Goal: Book appointment/travel/reservation

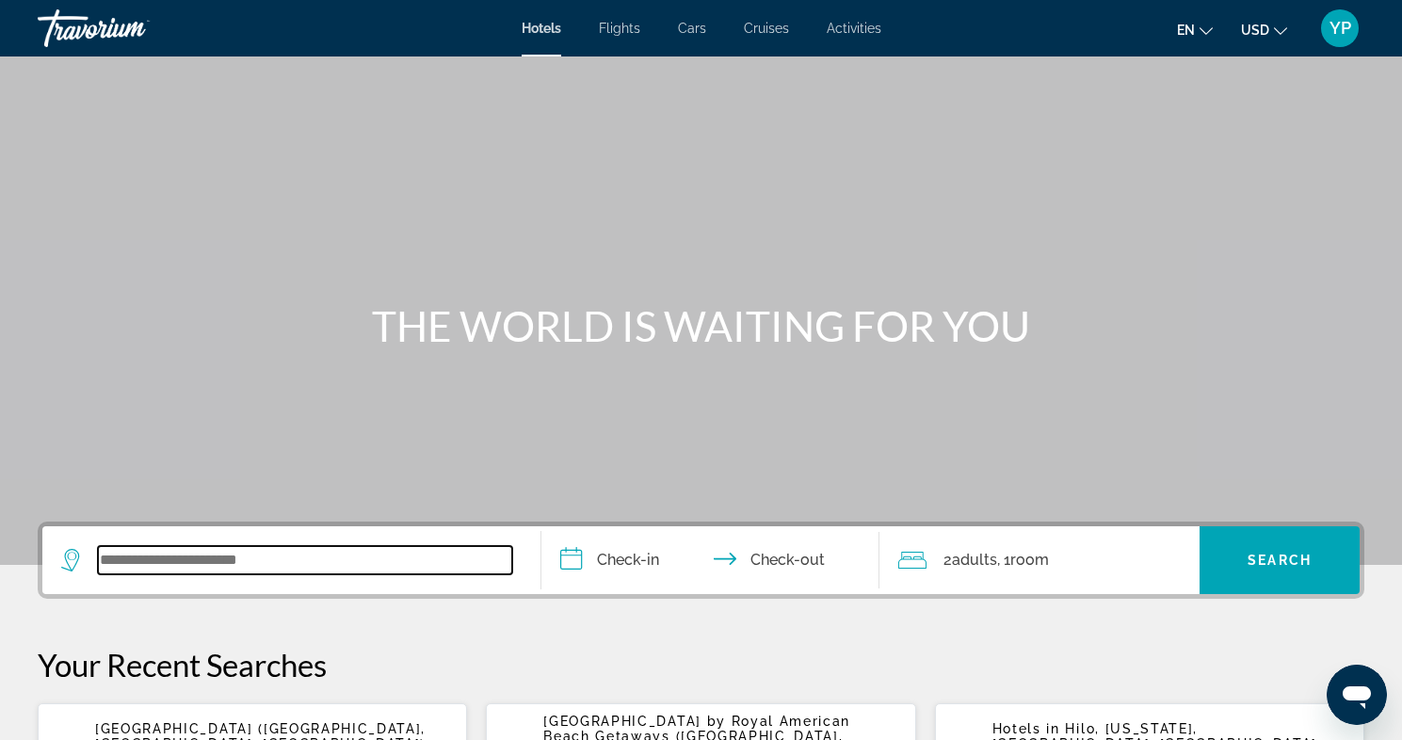
click at [231, 547] on input "Search widget" at bounding box center [305, 560] width 414 height 28
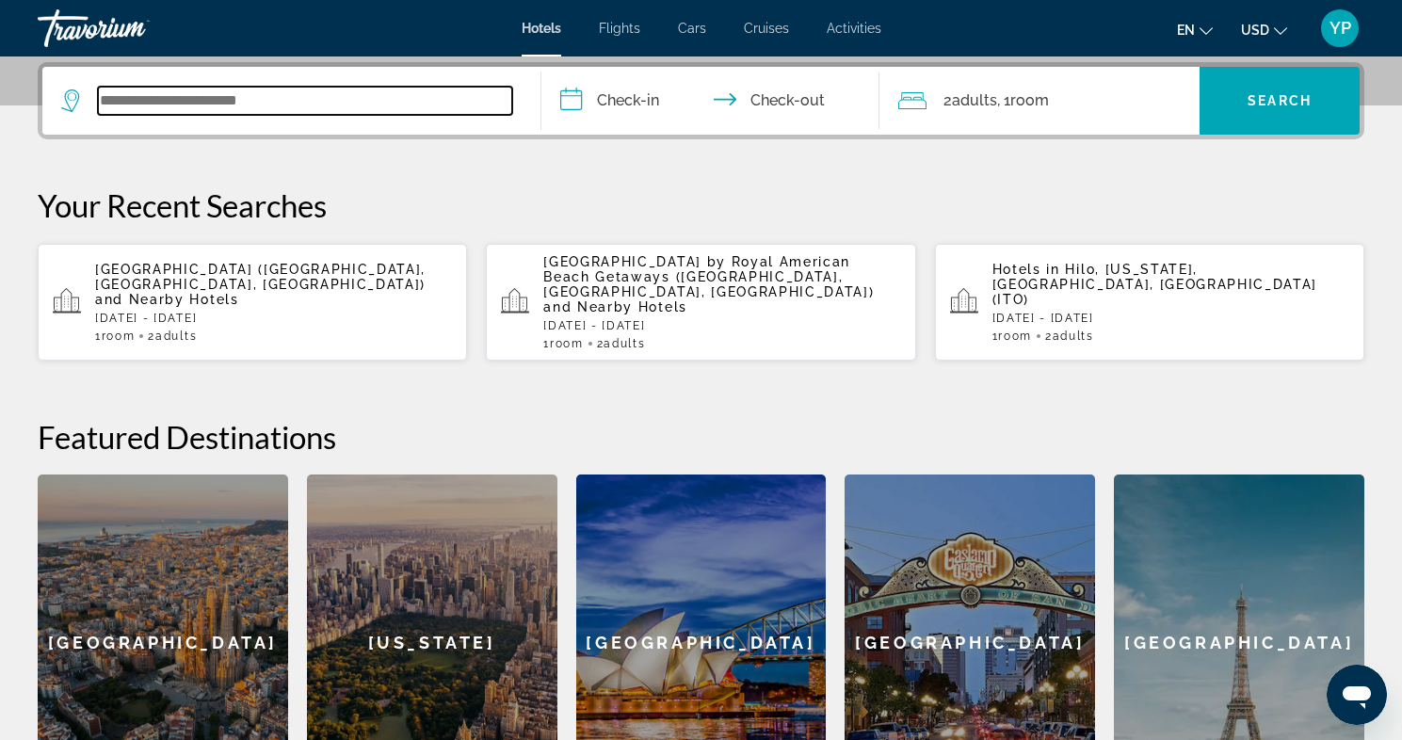
scroll to position [460, 0]
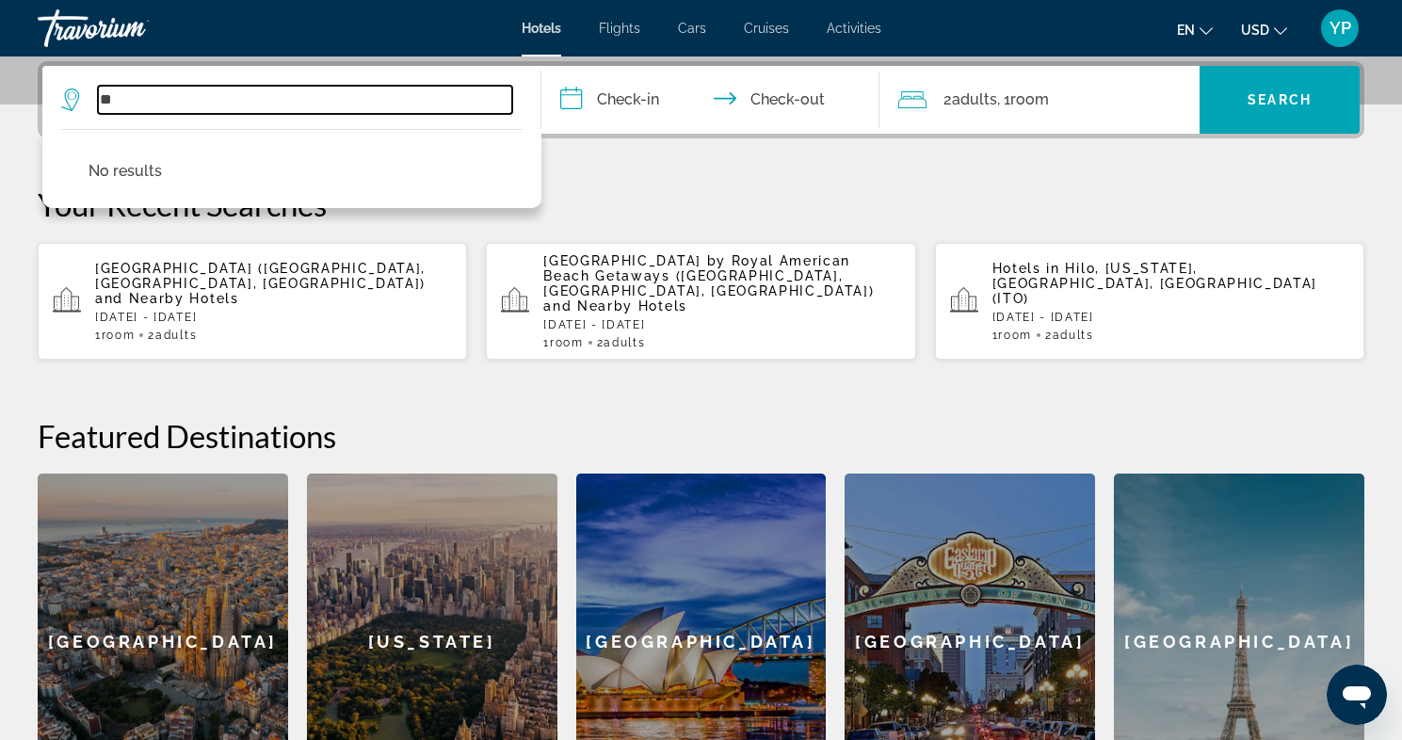
type input "*"
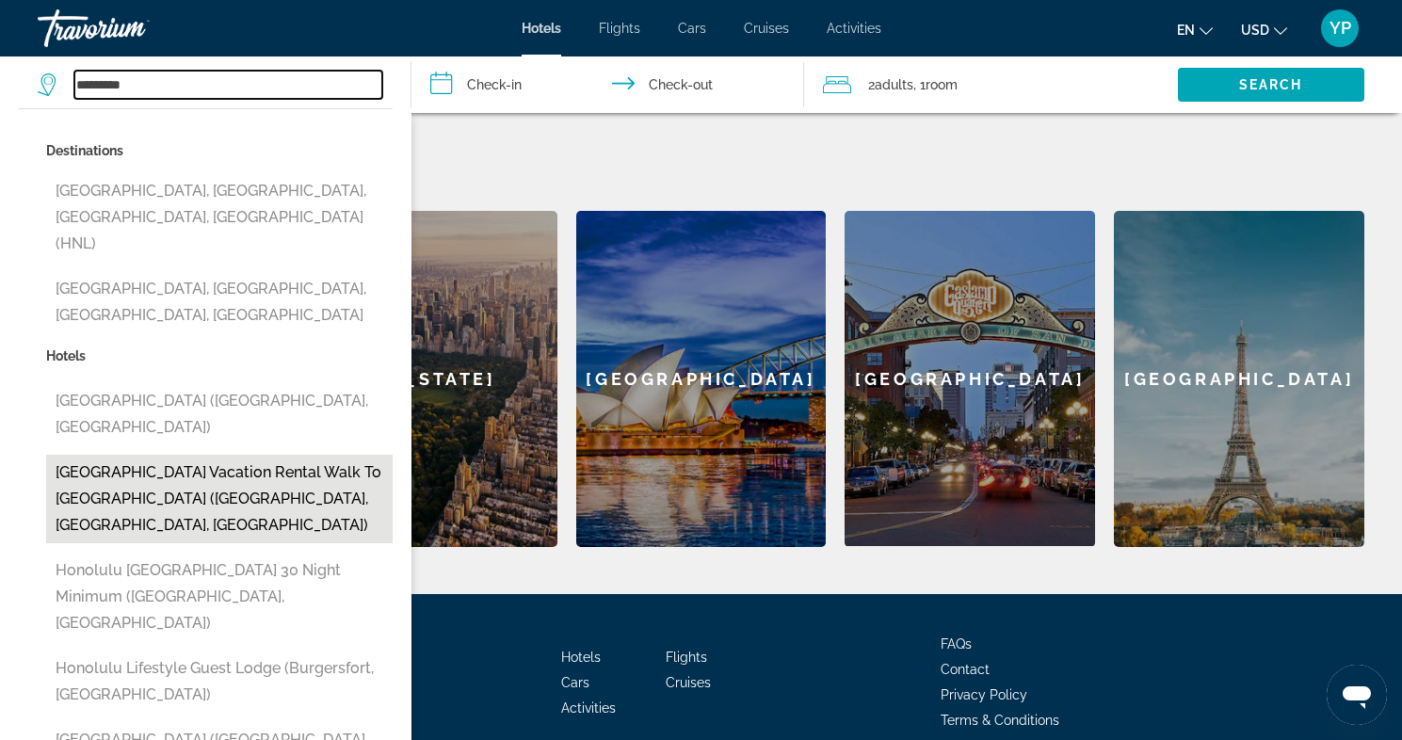
scroll to position [726, 0]
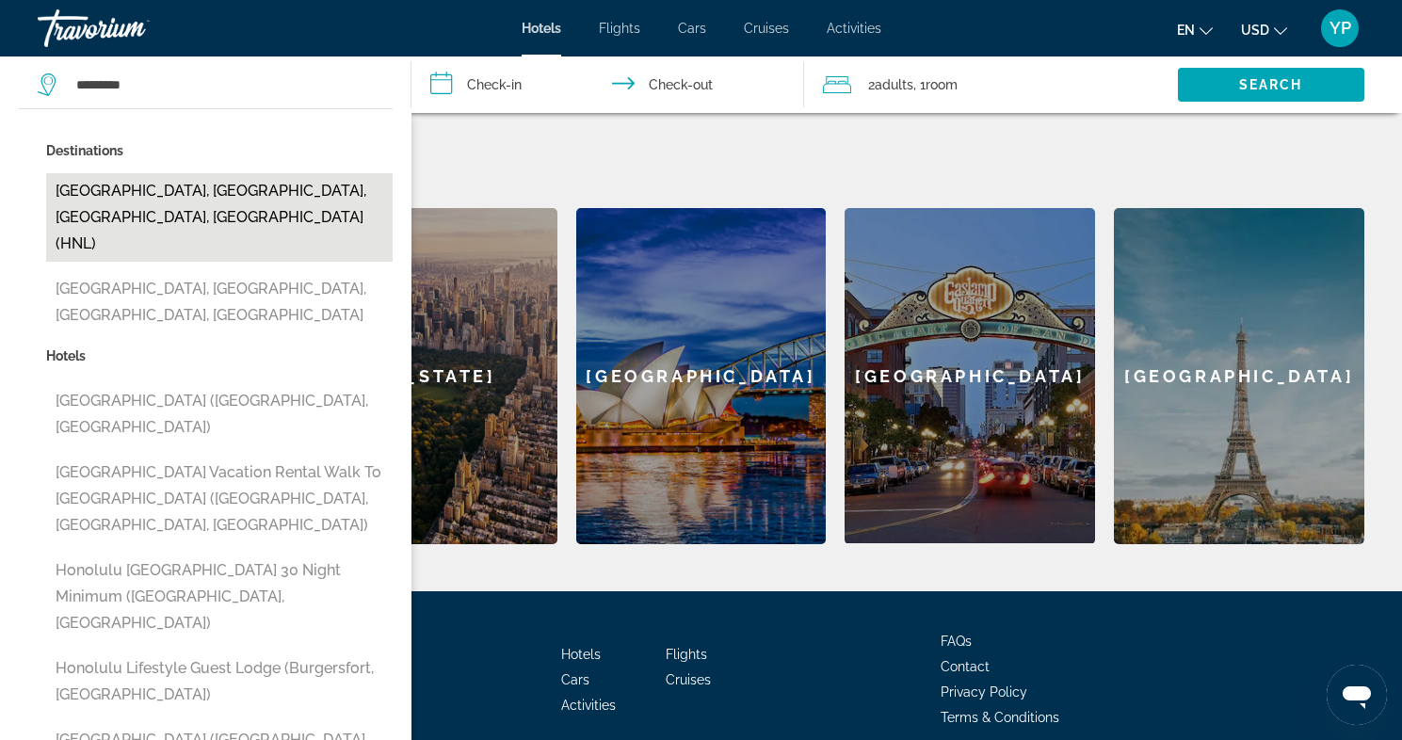
click at [196, 184] on button "[GEOGRAPHIC_DATA], [GEOGRAPHIC_DATA], [GEOGRAPHIC_DATA], [GEOGRAPHIC_DATA] (HNL)" at bounding box center [219, 217] width 347 height 89
type input "**********"
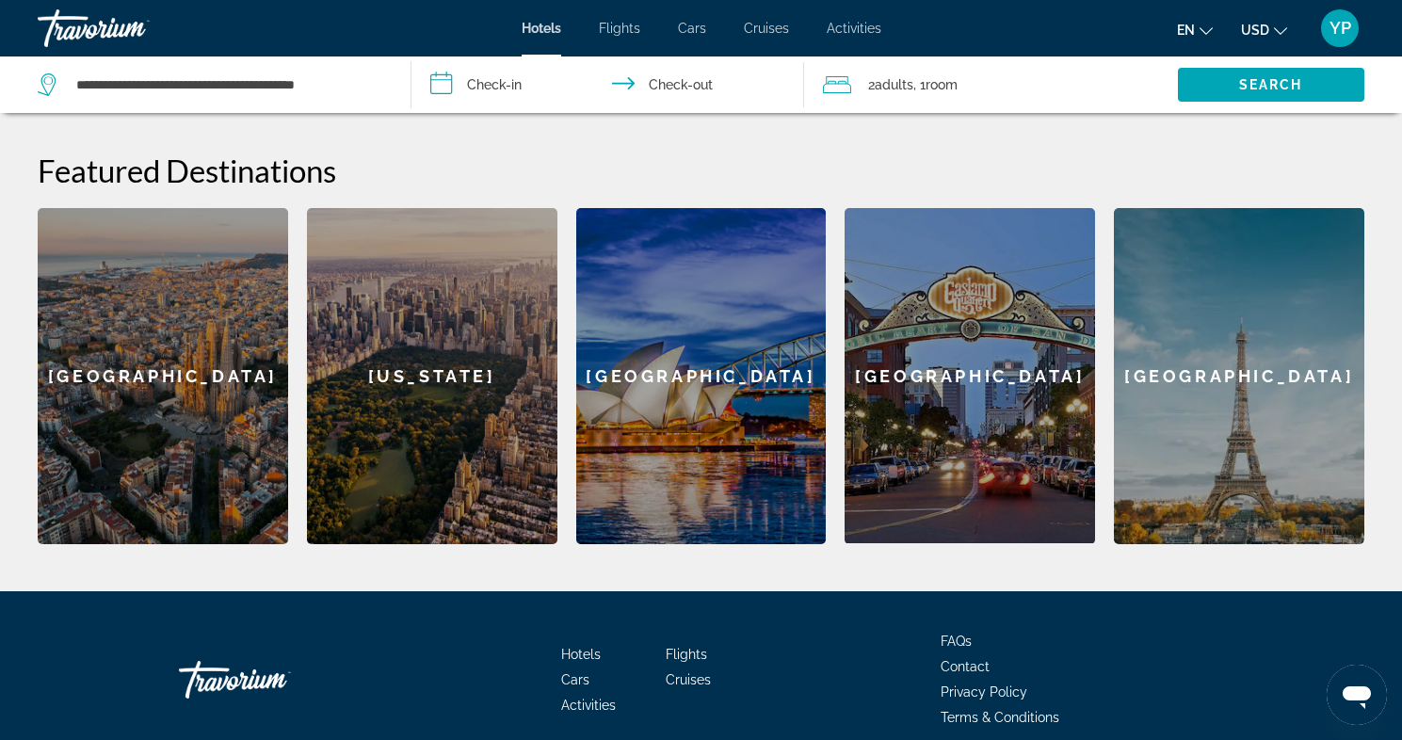
click at [496, 79] on input "**********" at bounding box center [611, 87] width 400 height 62
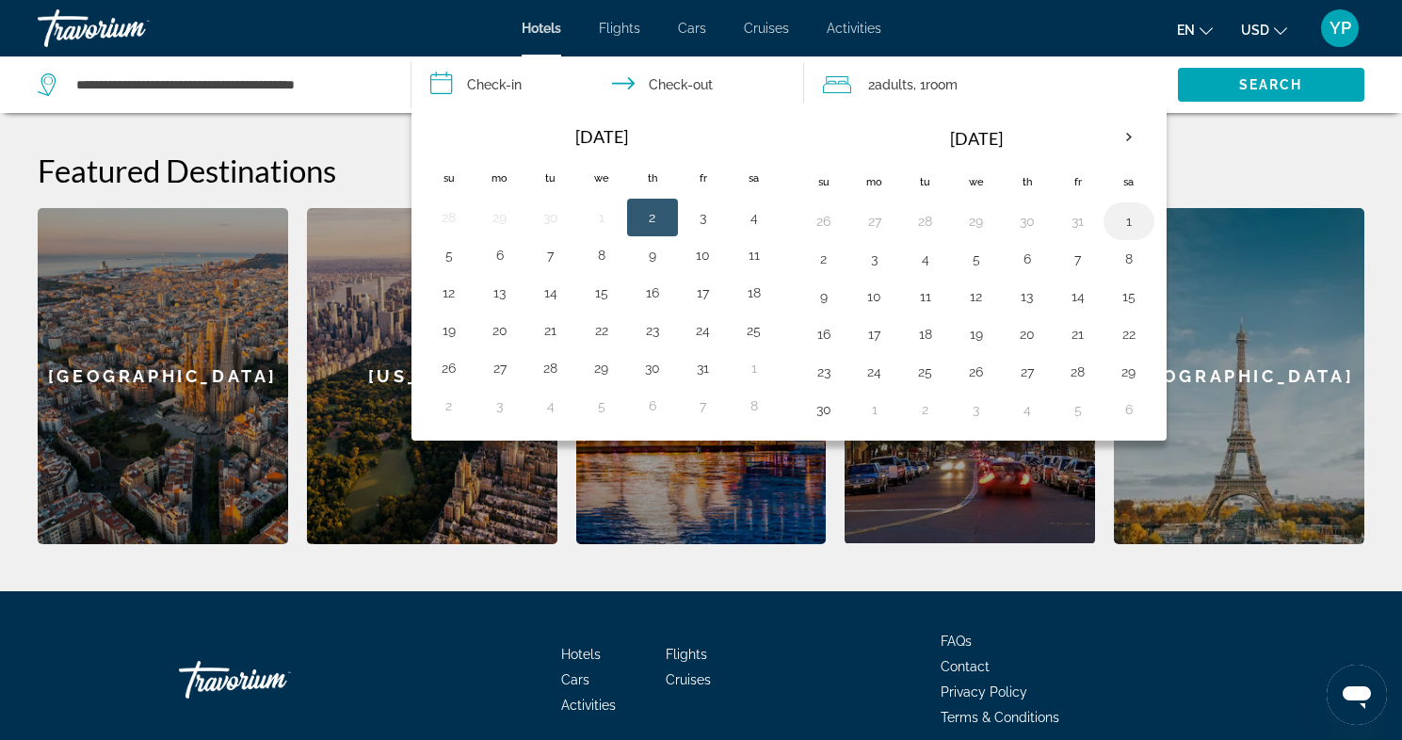
click at [1132, 225] on button "1" at bounding box center [1129, 221] width 30 height 26
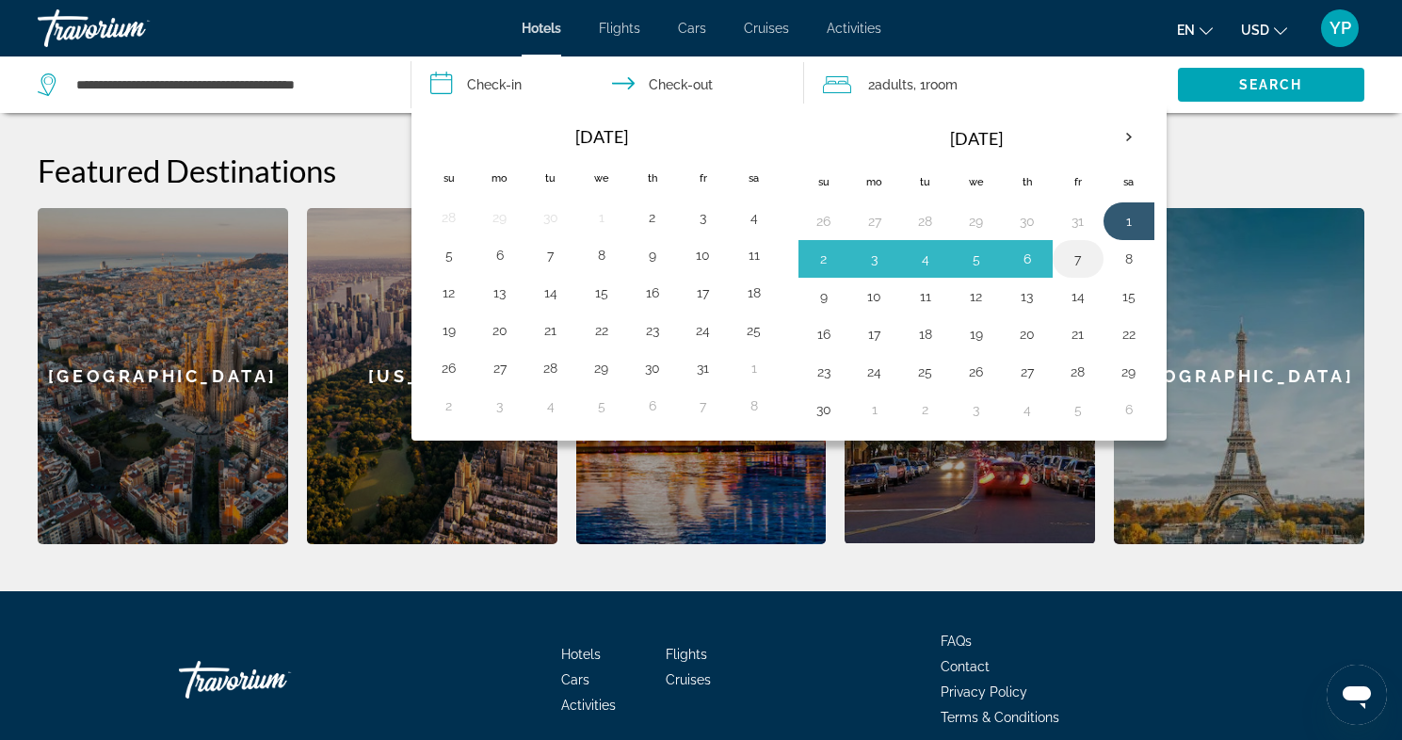
click at [1076, 268] on button "7" at bounding box center [1078, 259] width 30 height 26
type input "**********"
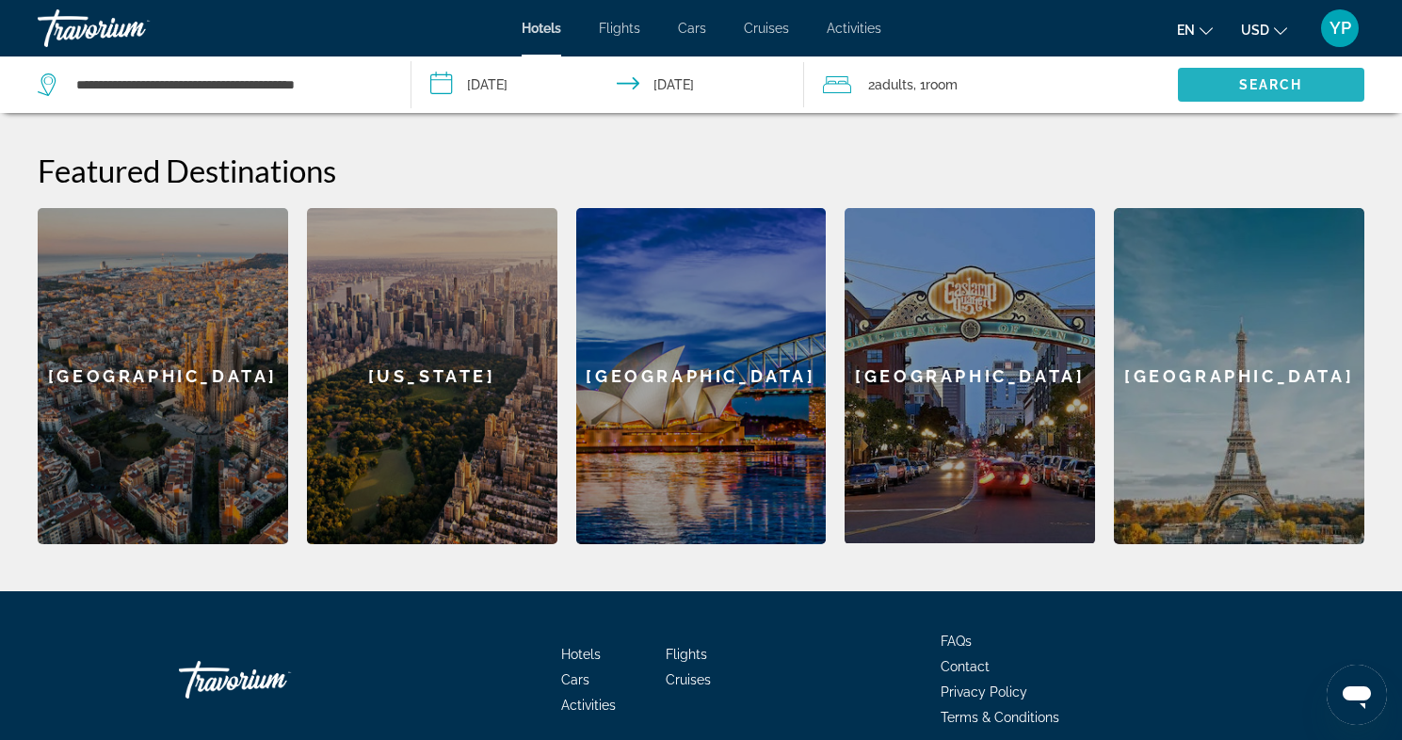
click at [1302, 69] on span "Search widget" at bounding box center [1271, 84] width 186 height 45
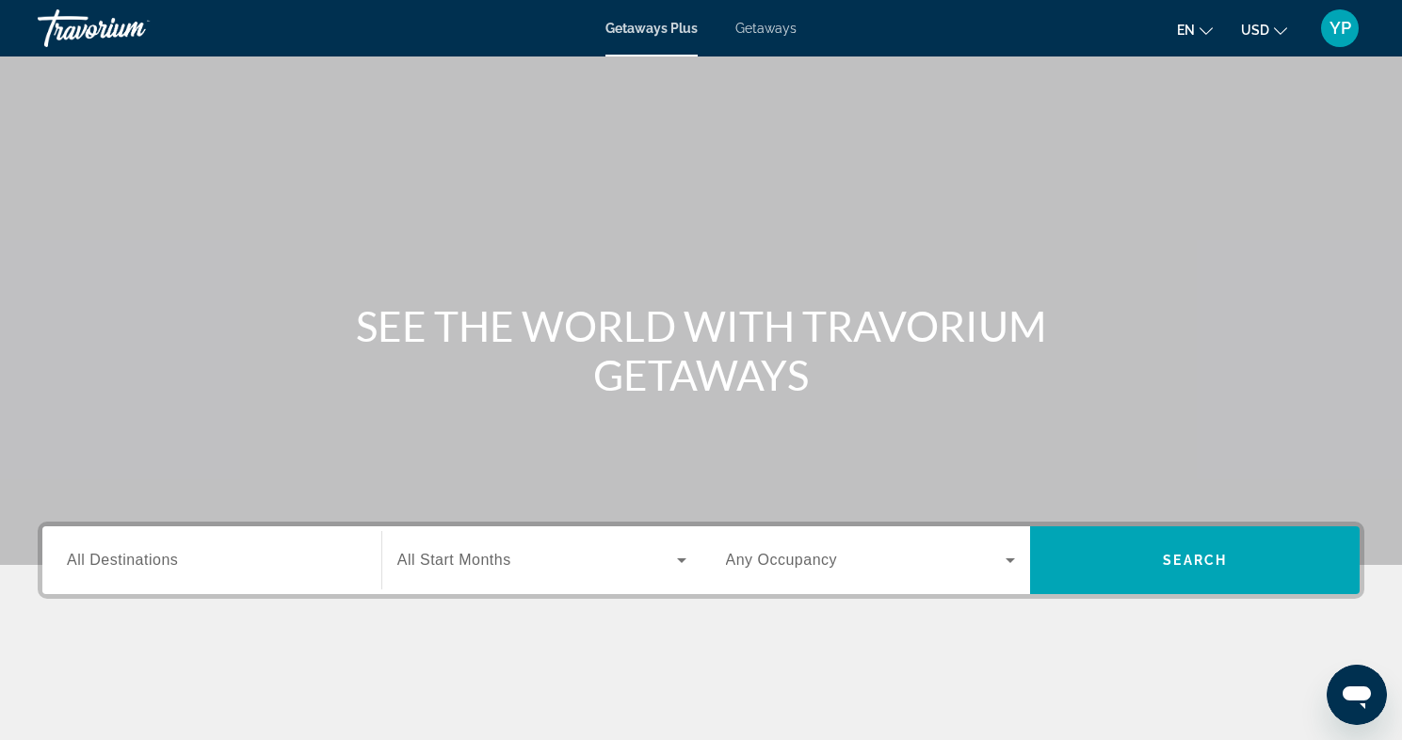
click at [770, 36] on div "Getaways Plus Getaways en English Español Français Italiano Português русский U…" at bounding box center [701, 28] width 1402 height 49
click at [770, 31] on span "Getaways" at bounding box center [765, 28] width 61 height 15
click at [172, 555] on span "All Destinations" at bounding box center [122, 560] width 111 height 16
click at [172, 555] on input "Destination All Destinations" at bounding box center [212, 561] width 290 height 23
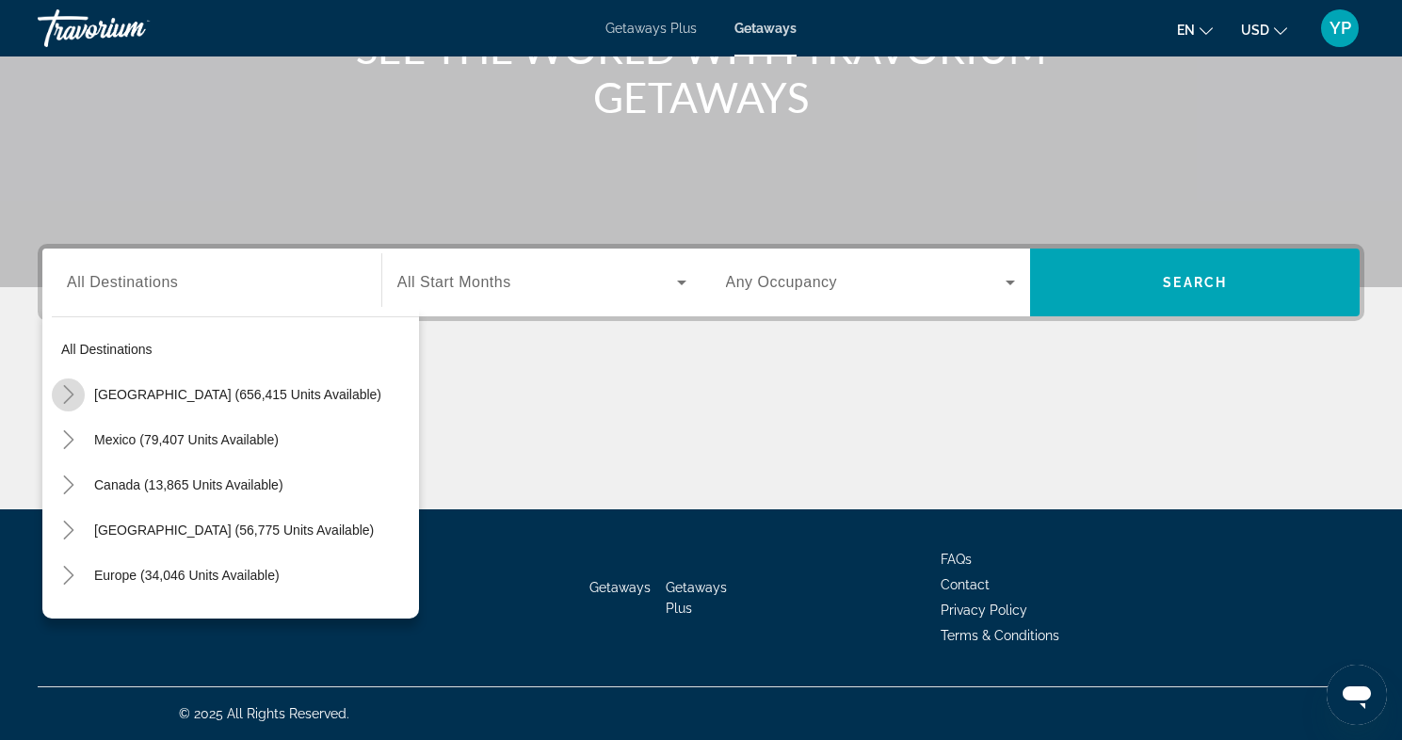
click at [74, 394] on icon "Toggle United States (656,415 units available)" at bounding box center [68, 394] width 19 height 19
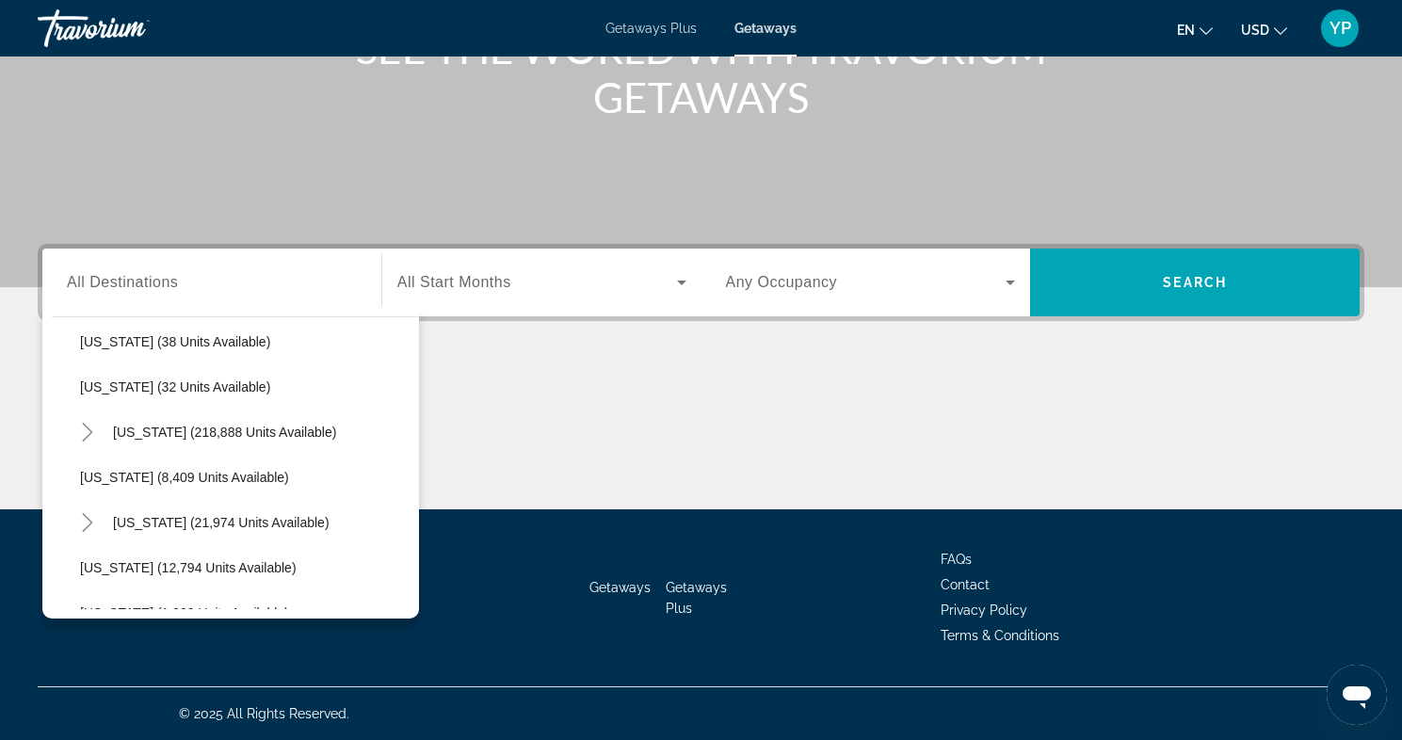
scroll to position [337, 0]
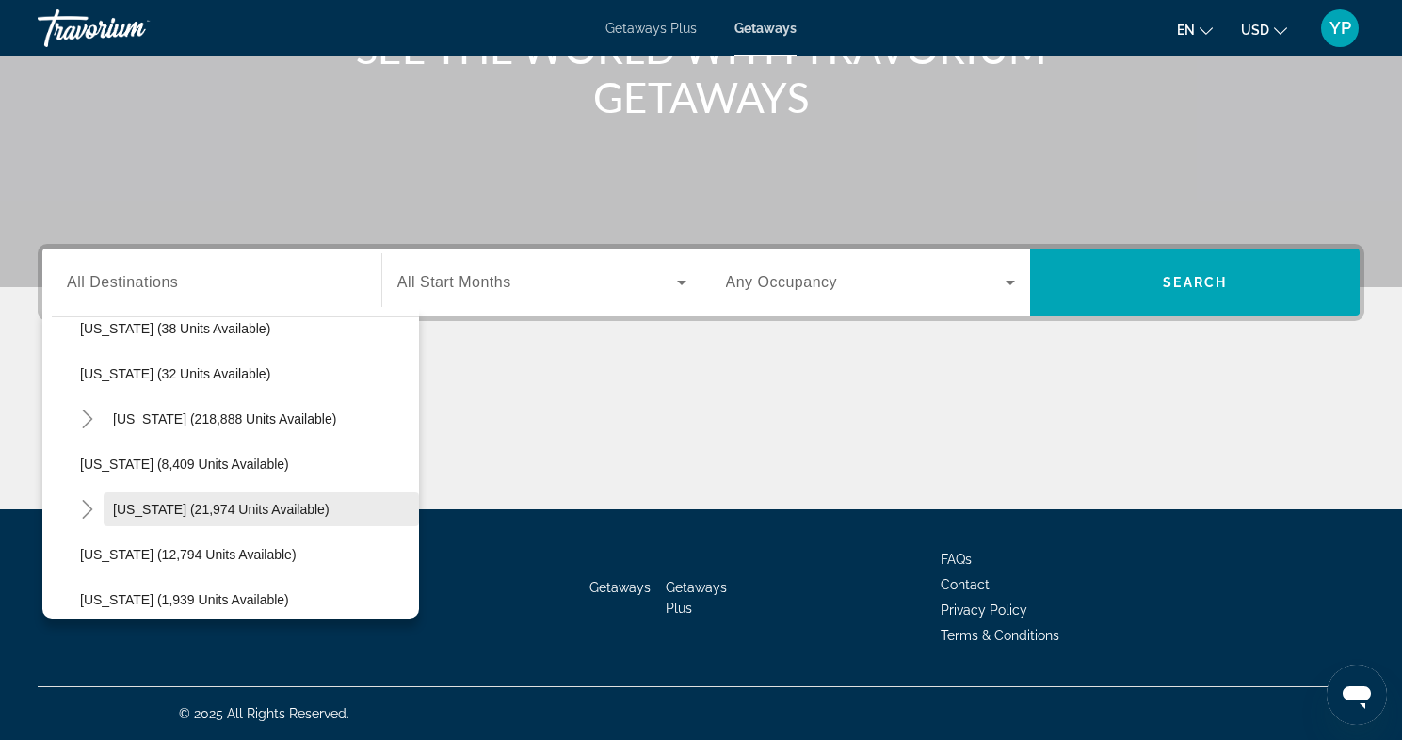
click at [138, 500] on span "Search widget" at bounding box center [261, 509] width 315 height 45
type input "**********"
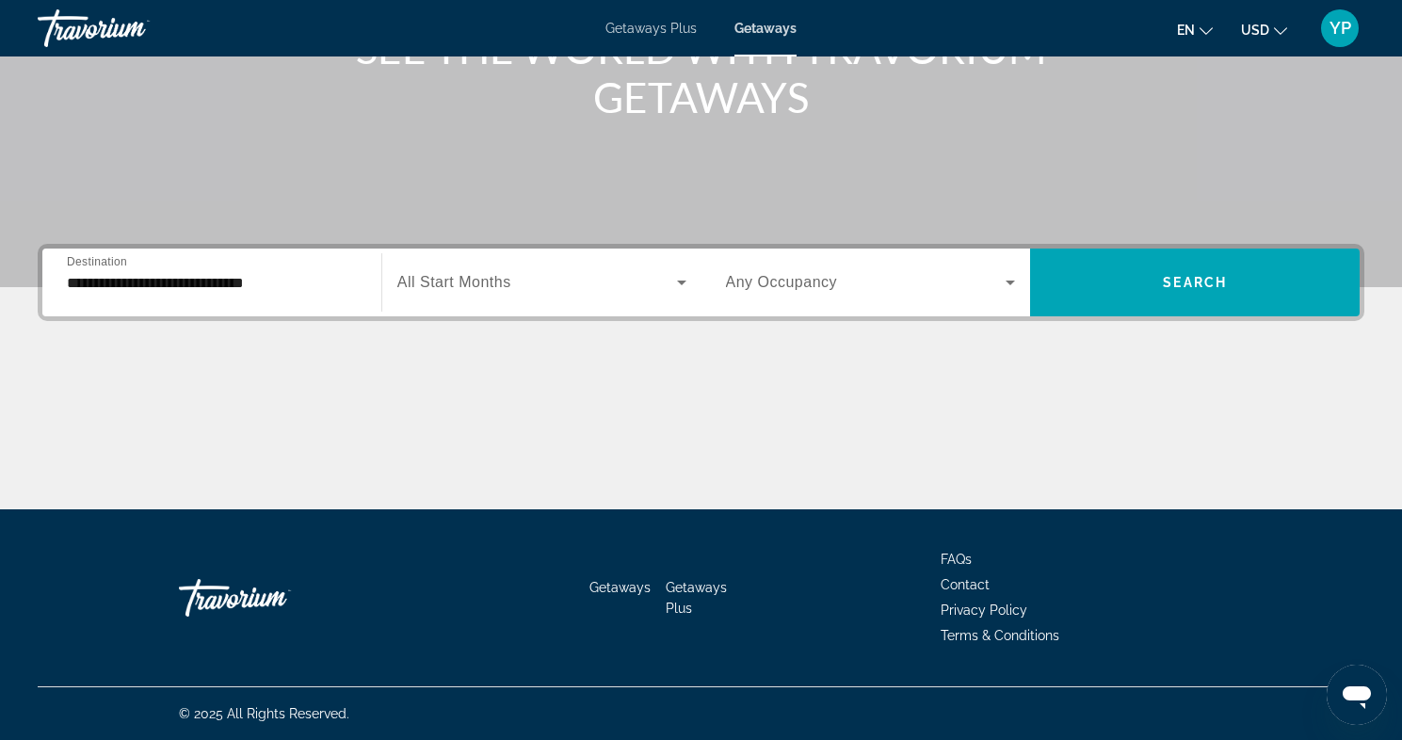
click at [529, 295] on div "Search widget" at bounding box center [541, 282] width 289 height 53
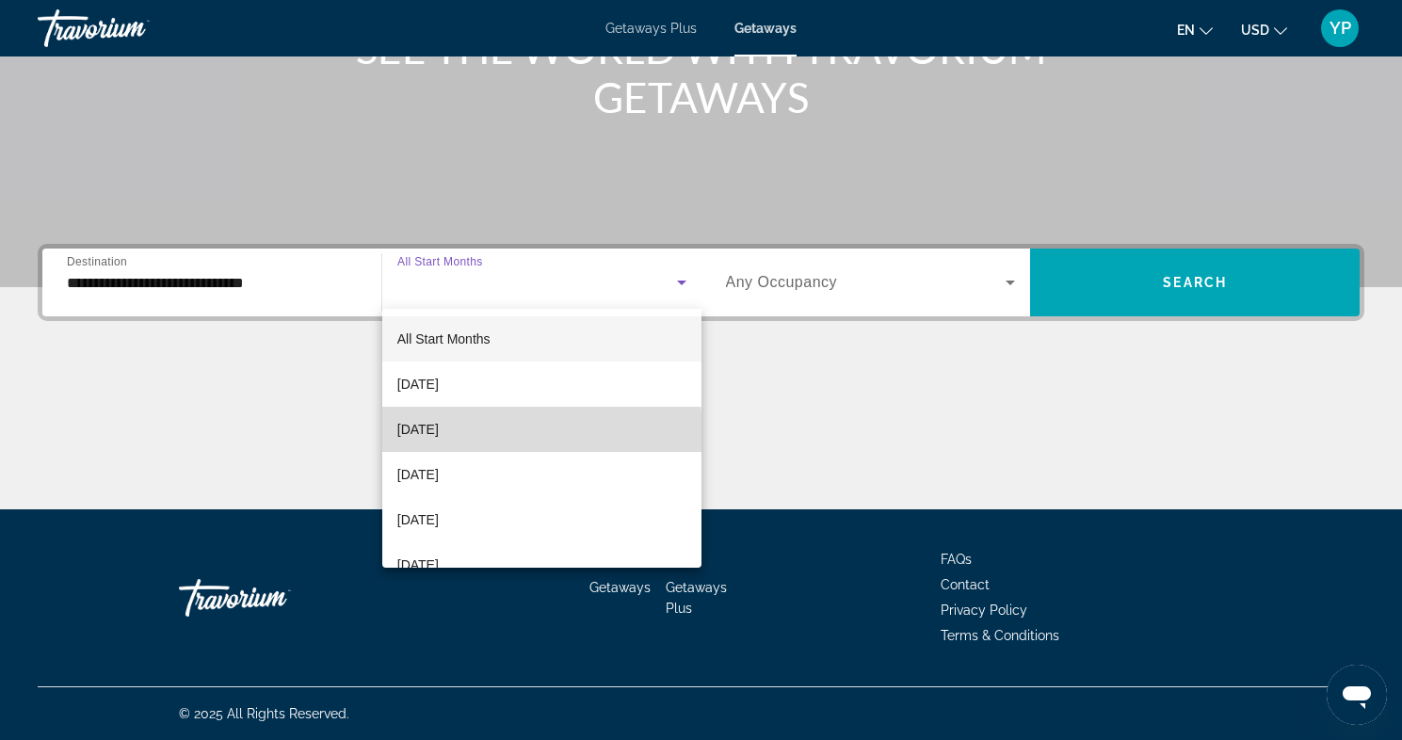
click at [439, 433] on span "November 2025" at bounding box center [417, 429] width 41 height 23
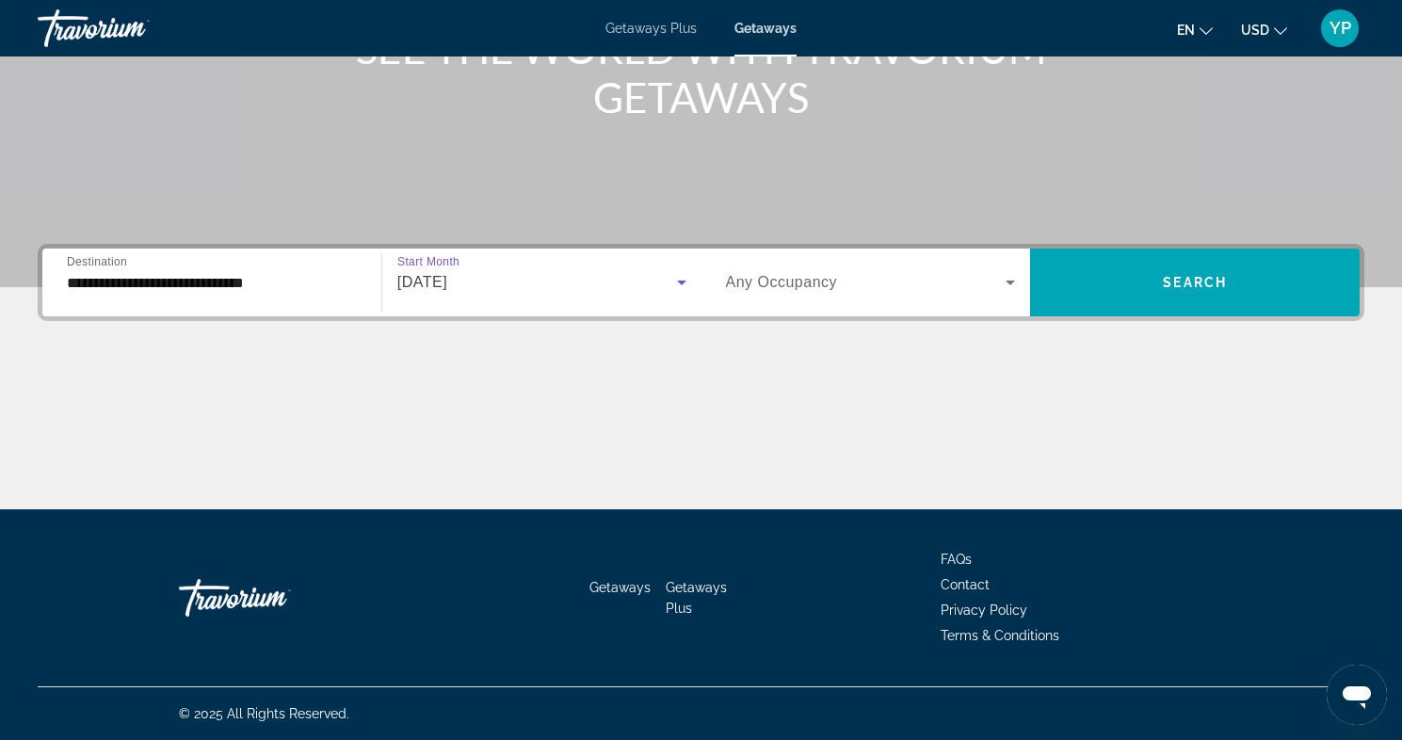
click at [1001, 293] on icon "Search widget" at bounding box center [1010, 282] width 23 height 23
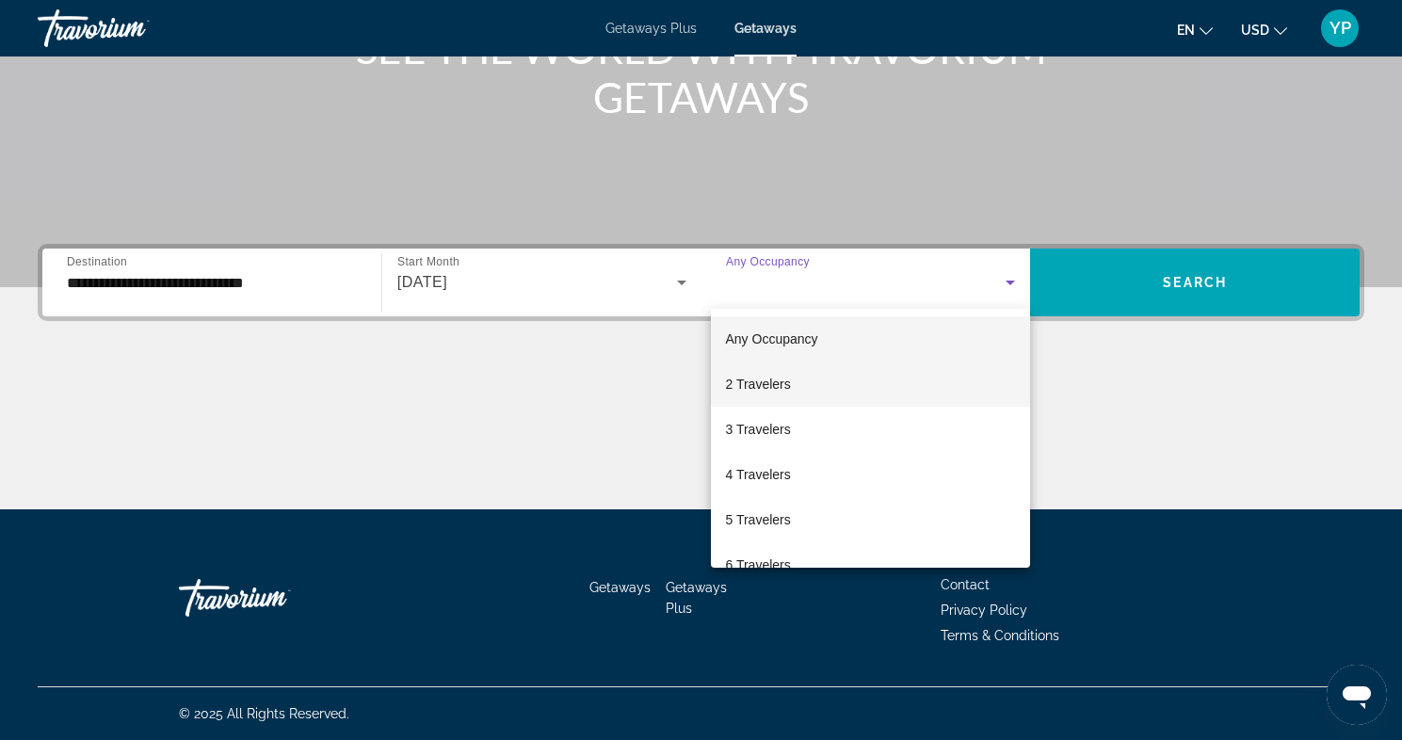
click at [798, 383] on mat-option "2 Travelers" at bounding box center [871, 384] width 320 height 45
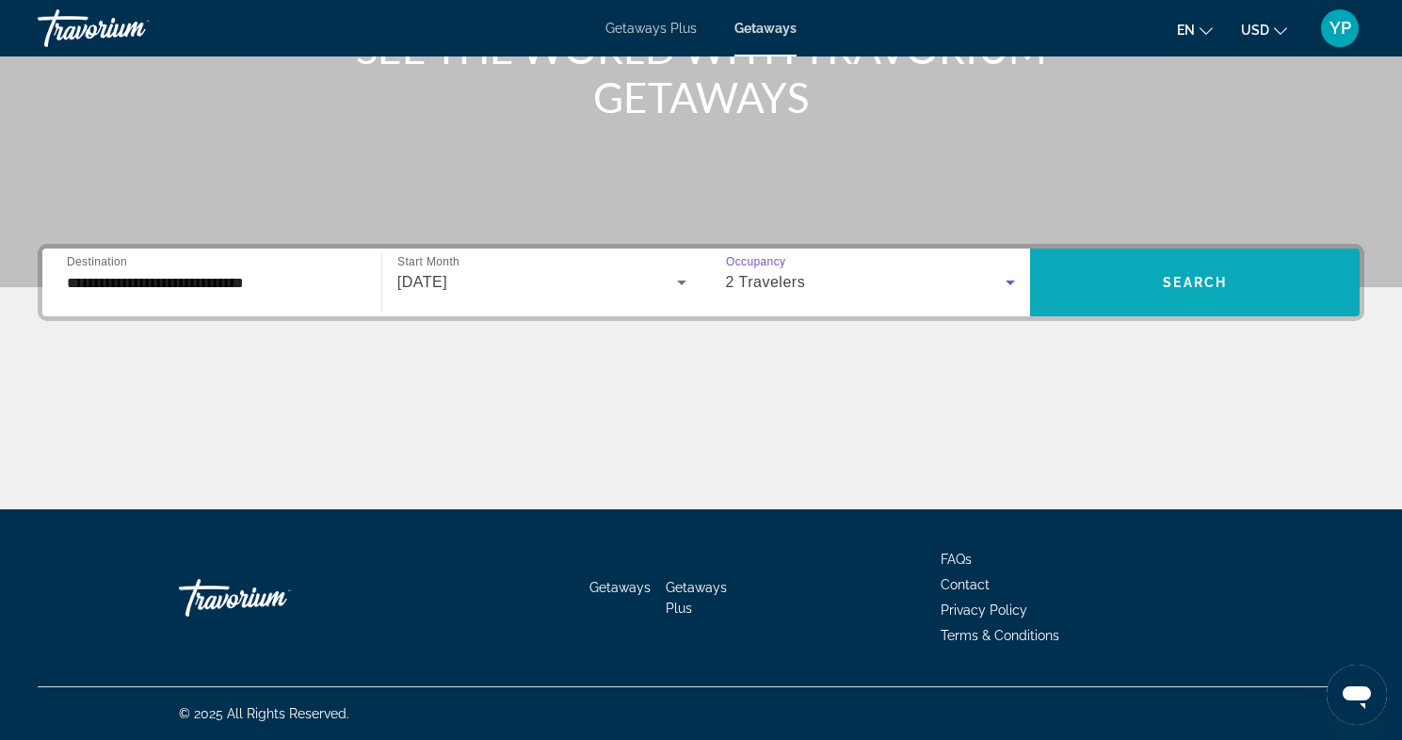
click at [1148, 278] on span "Search widget" at bounding box center [1195, 282] width 330 height 45
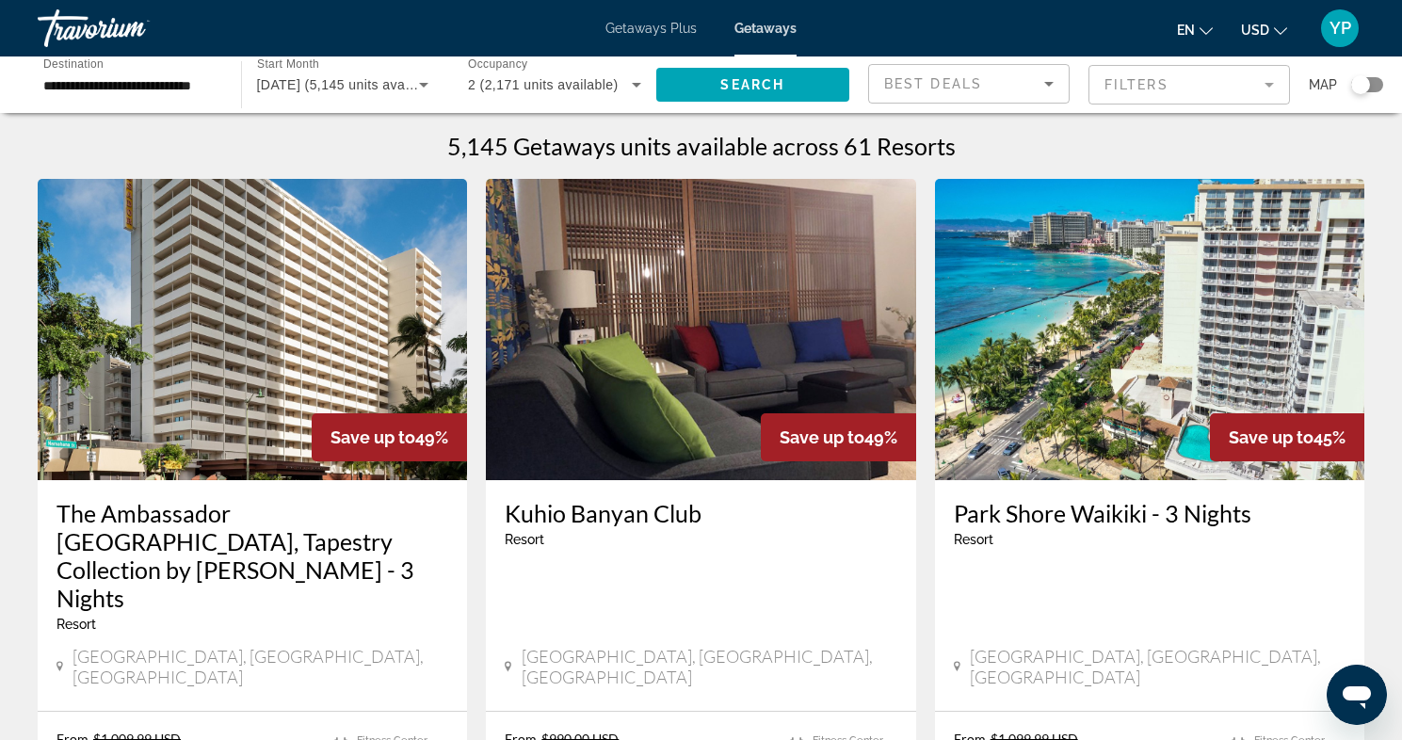
click at [1274, 83] on mat-form-field "Filters" at bounding box center [1188, 85] width 201 height 40
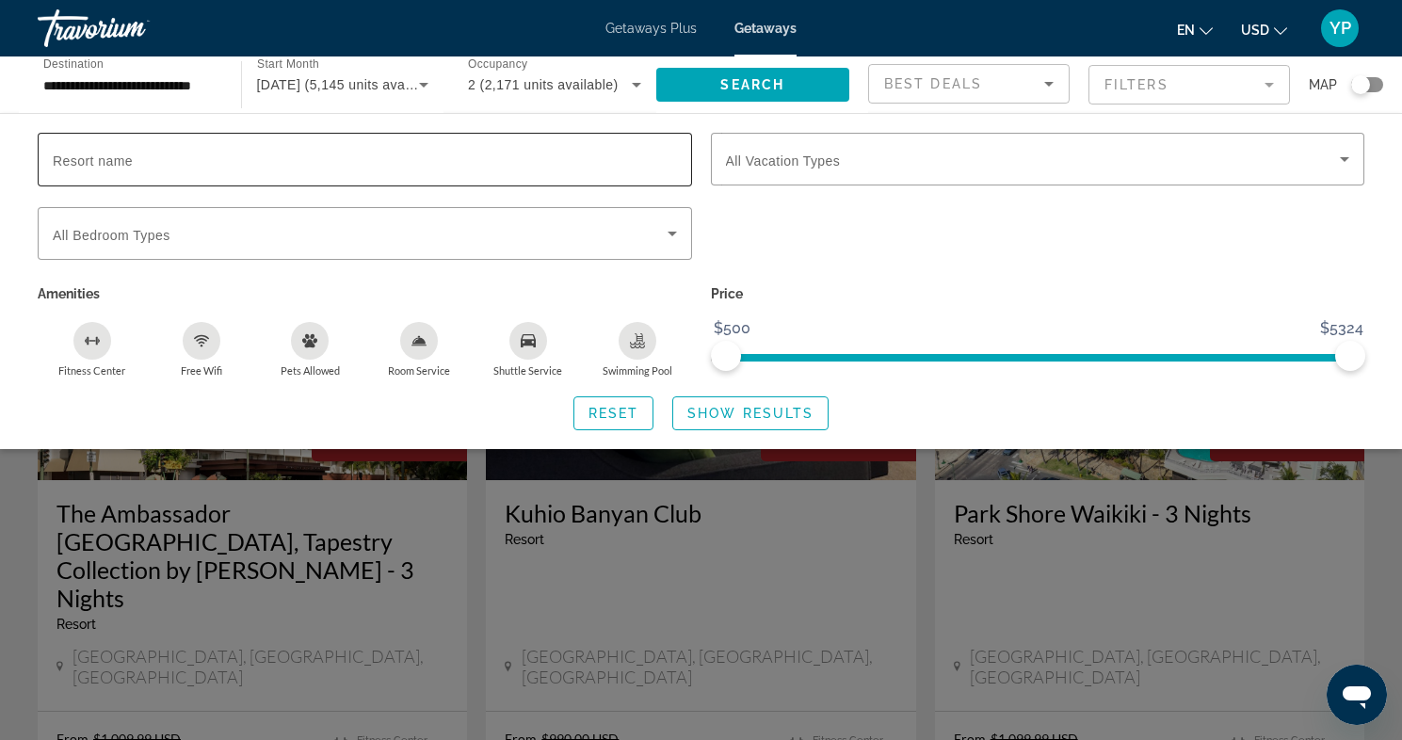
click at [487, 170] on div "Search widget" at bounding box center [365, 160] width 624 height 54
type input "*********"
click at [793, 77] on span "Search widget" at bounding box center [753, 84] width 194 height 45
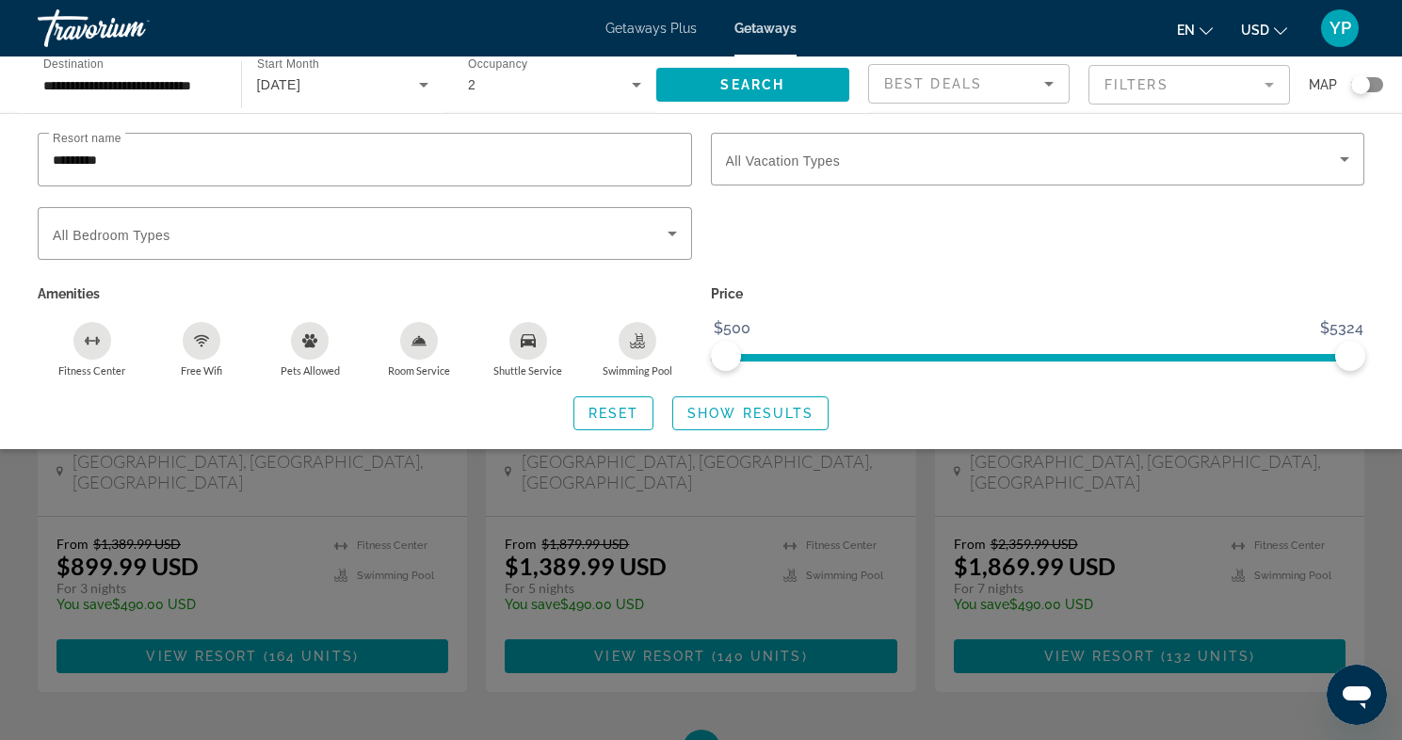
scroll to position [144, 0]
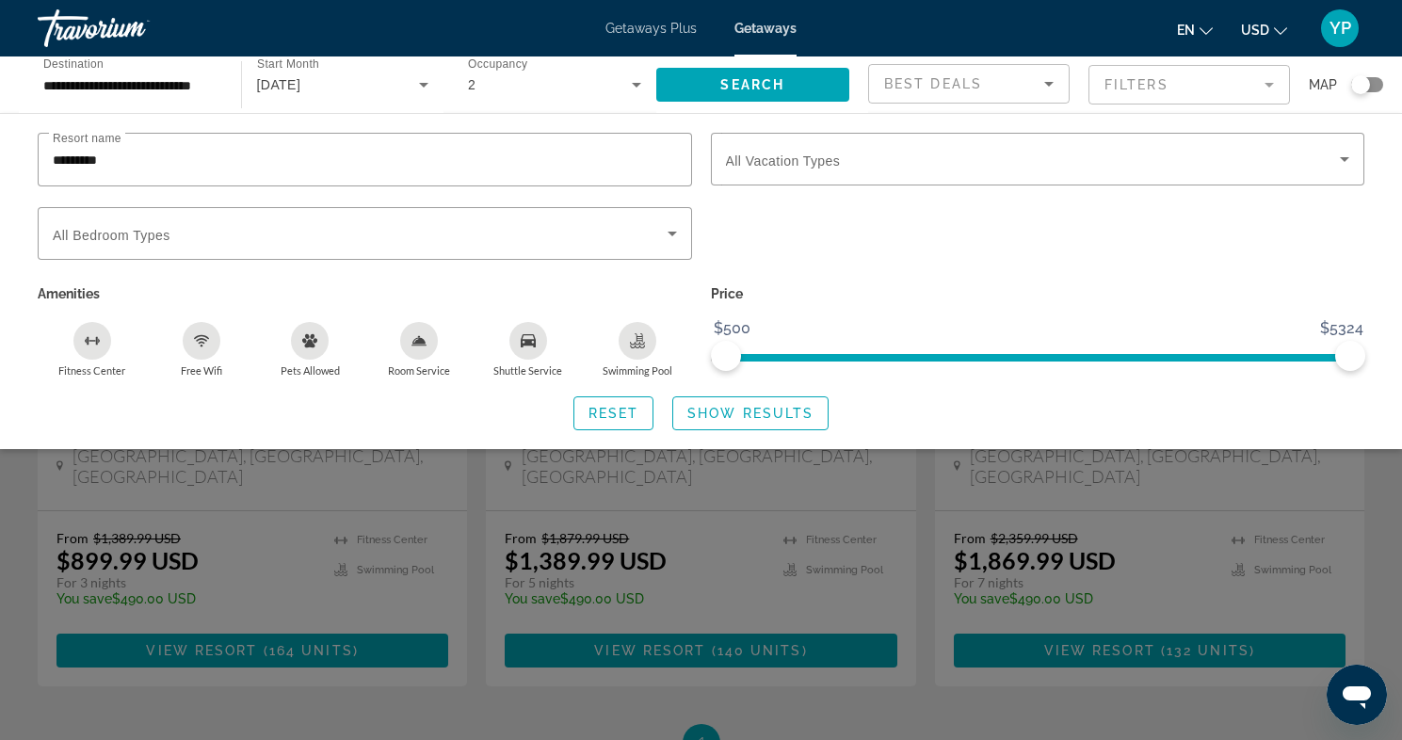
click at [379, 668] on div "Search widget" at bounding box center [701, 511] width 1402 height 458
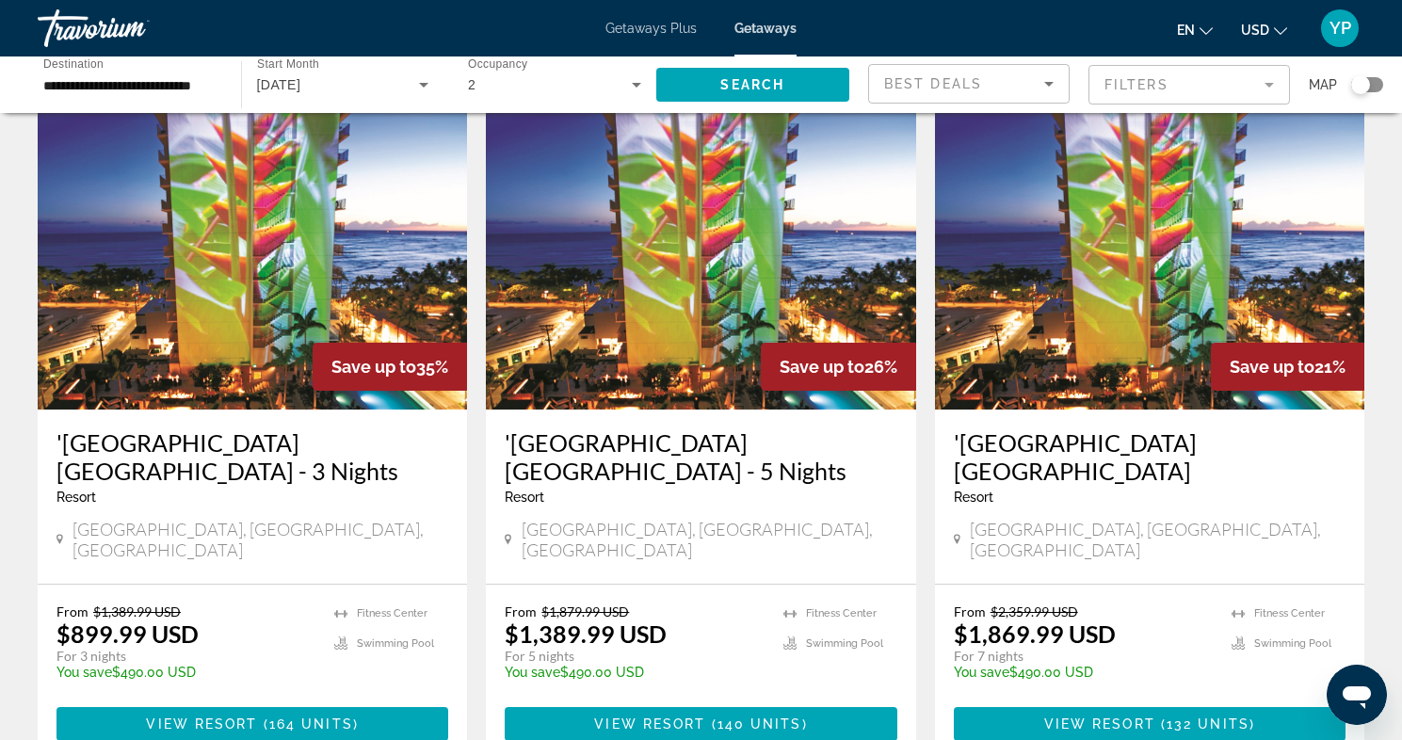
scroll to position [94, 0]
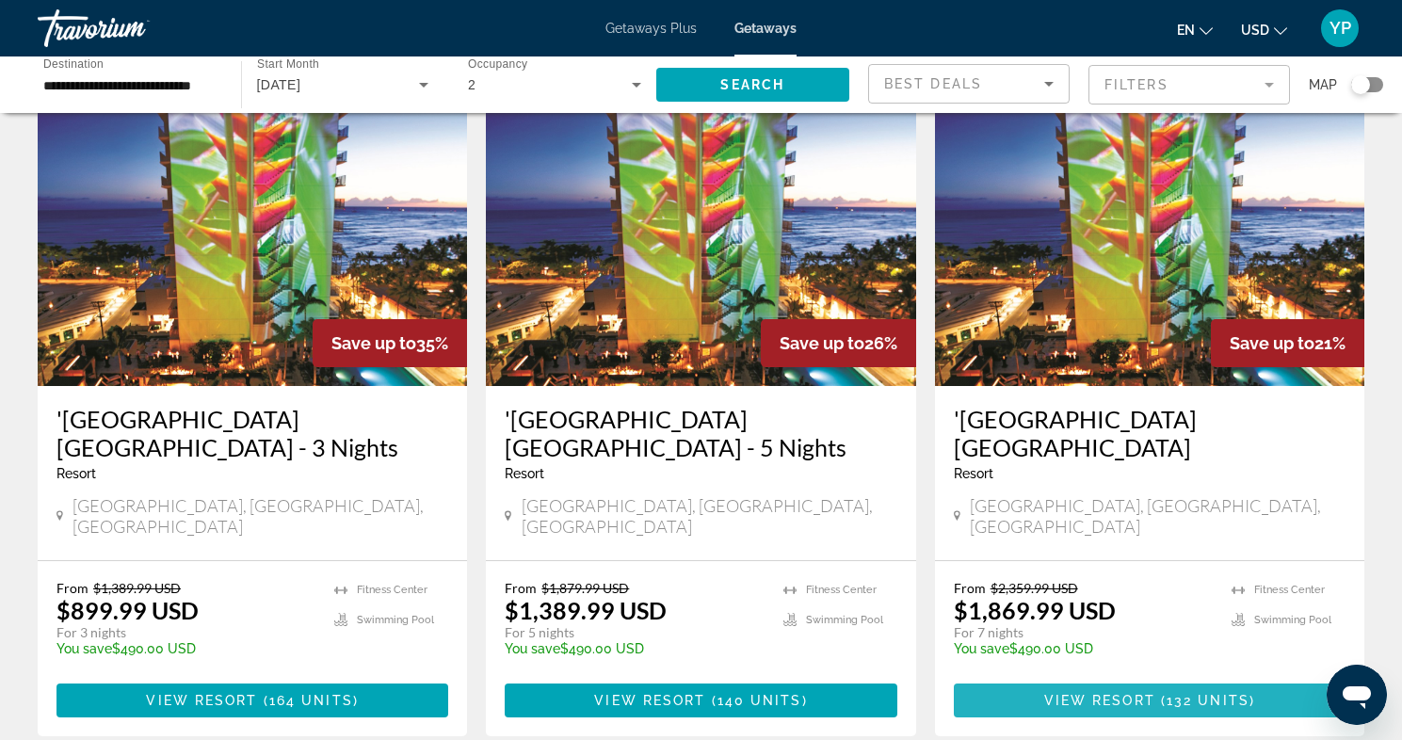
click at [1175, 693] on span "132 units" at bounding box center [1208, 700] width 83 height 15
